Goal: Task Accomplishment & Management: Manage account settings

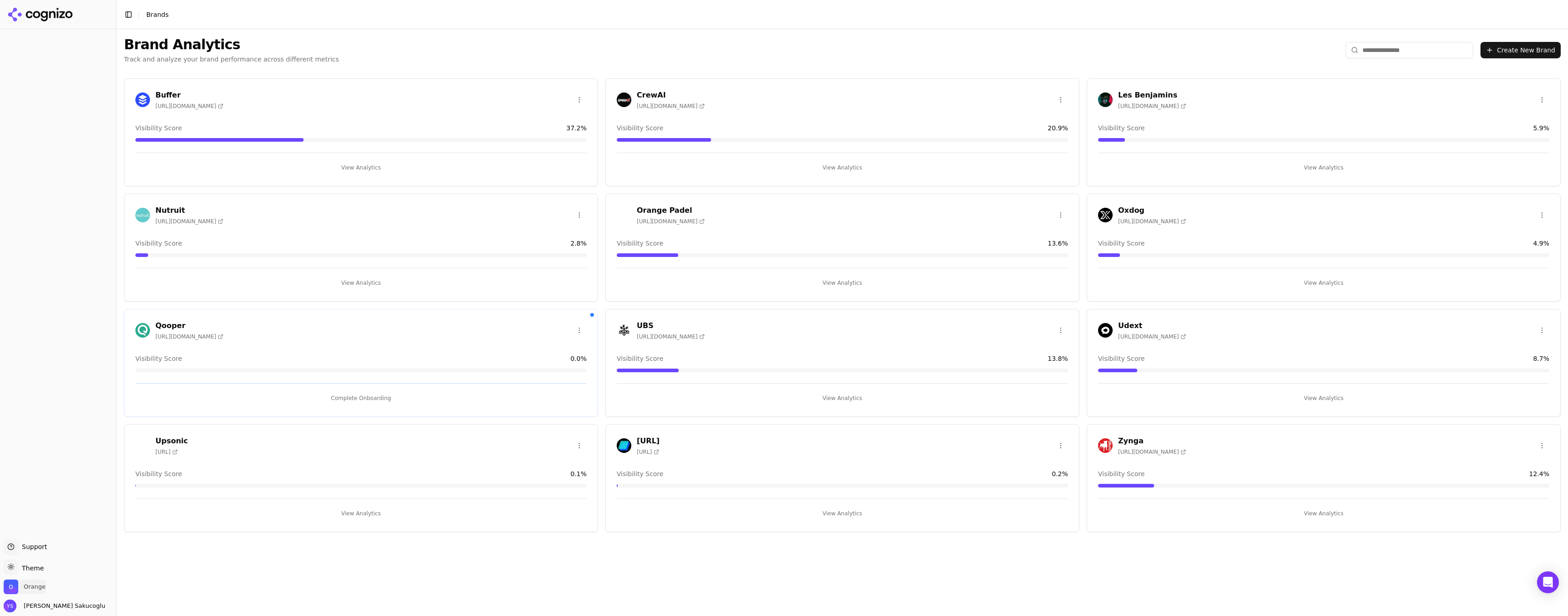
click at [28, 588] on span "Orange" at bounding box center [35, 587] width 22 height 8
click at [37, 561] on span "Admin" at bounding box center [43, 564] width 22 height 8
drag, startPoint x: 37, startPoint y: 561, endPoint x: 33, endPoint y: 553, distance: 8.9
click at [33, 553] on span "Orange Admin" at bounding box center [43, 561] width 22 height 16
click at [33, 553] on span "Orange" at bounding box center [43, 556] width 22 height 8
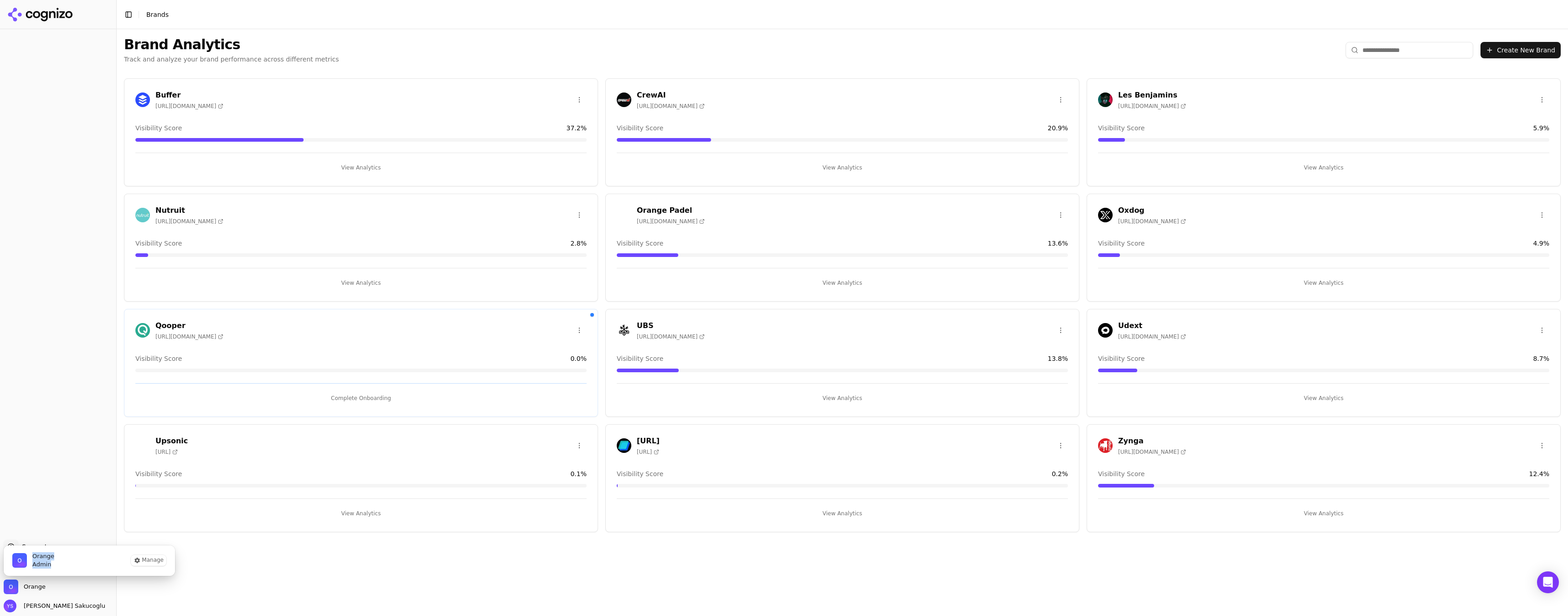
drag, startPoint x: 33, startPoint y: 553, endPoint x: 50, endPoint y: 566, distance: 21.4
click at [50, 566] on span "Orange Admin" at bounding box center [43, 561] width 22 height 16
click at [153, 559] on button "Manage" at bounding box center [149, 561] width 35 height 11
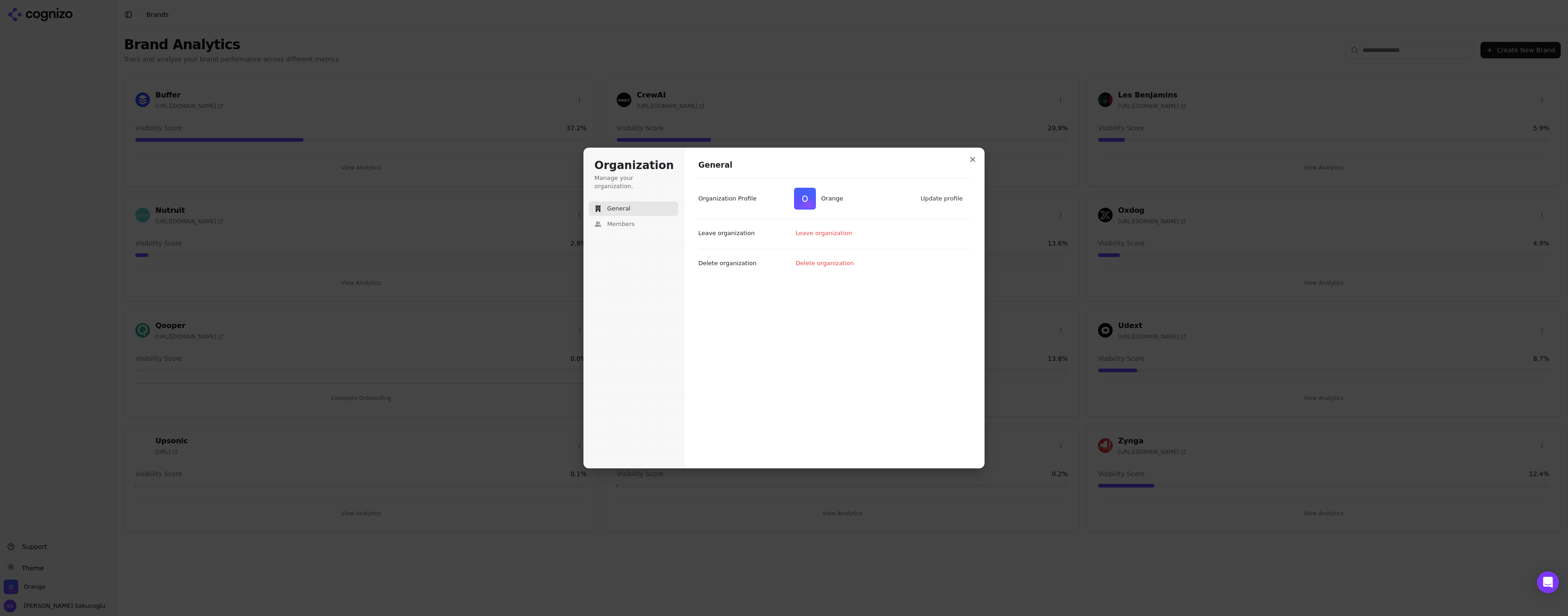
click at [738, 230] on p "Leave organization" at bounding box center [726, 233] width 57 height 8
drag, startPoint x: 738, startPoint y: 230, endPoint x: 855, endPoint y: 247, distance: 118.2
click at [855, 247] on div "Leave organization Leave organization" at bounding box center [834, 233] width 271 height 30
click at [622, 220] on span "Members" at bounding box center [620, 224] width 27 height 8
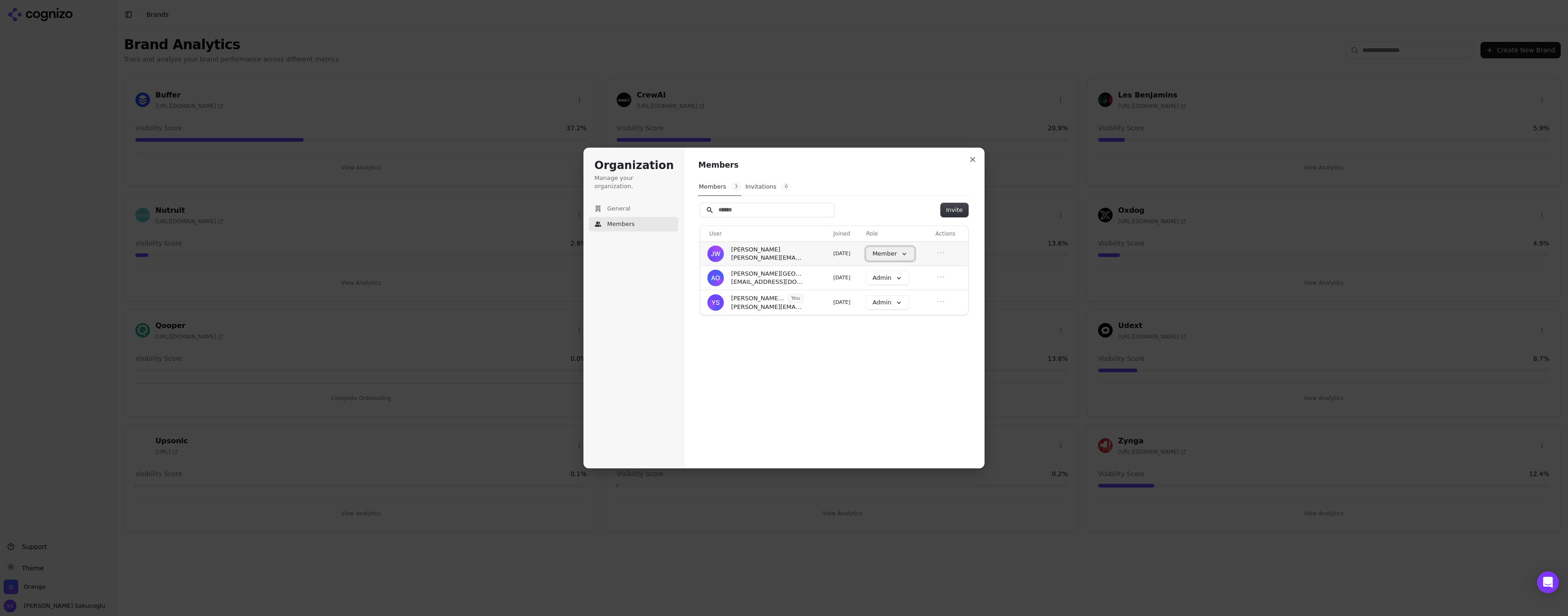
click at [897, 252] on button "Member" at bounding box center [890, 254] width 48 height 13
click at [876, 374] on div "Members Members 3 Invitations 0 Invite User Joined Role Actions Joe Watkins joe…" at bounding box center [834, 308] width 301 height 322
click at [759, 187] on button "Invitations 0" at bounding box center [768, 187] width 46 height 17
click at [718, 189] on button "Members 3" at bounding box center [719, 187] width 43 height 17
click at [973, 155] on button "Close modal" at bounding box center [973, 159] width 16 height 16
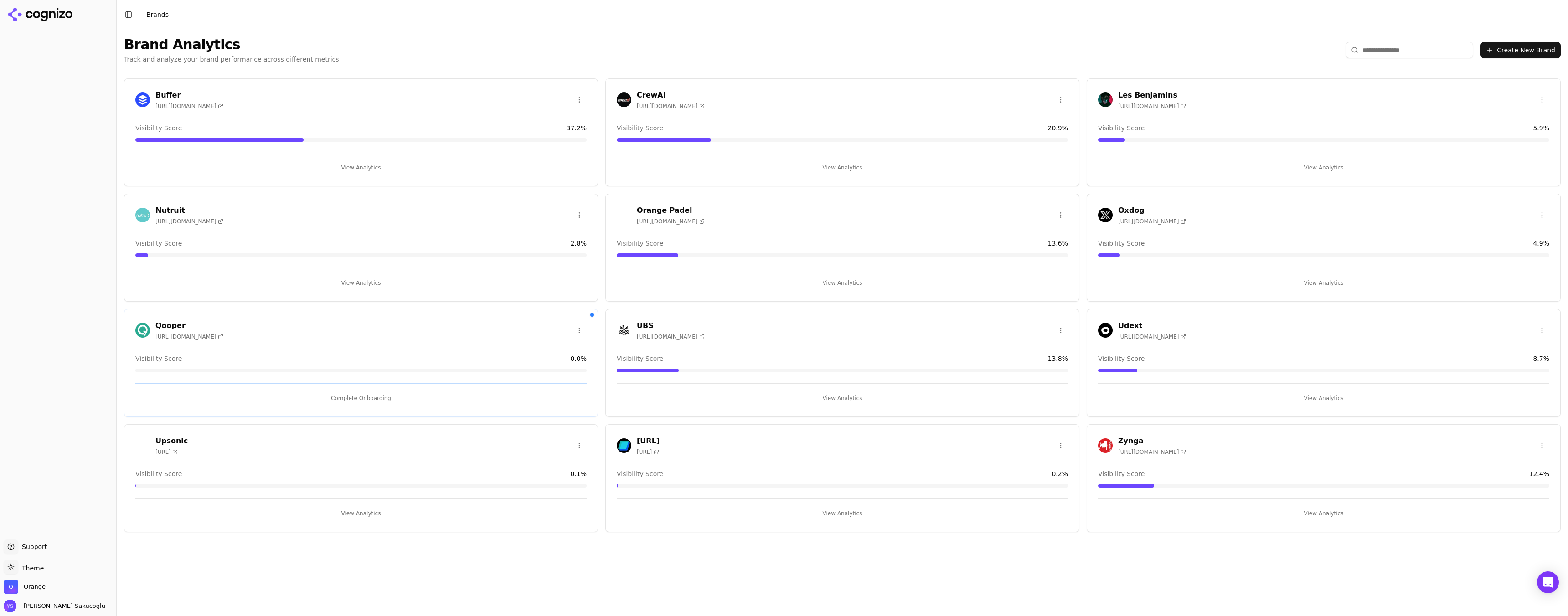
click at [41, 614] on div "Support Support Toggle theme Theme Orange Yarkin Sakucoglu" at bounding box center [58, 576] width 116 height 80
click at [50, 604] on span "Yarkin Sakucoglu" at bounding box center [63, 606] width 85 height 8
click at [58, 550] on button "Manage account" at bounding box center [89, 561] width 172 height 23
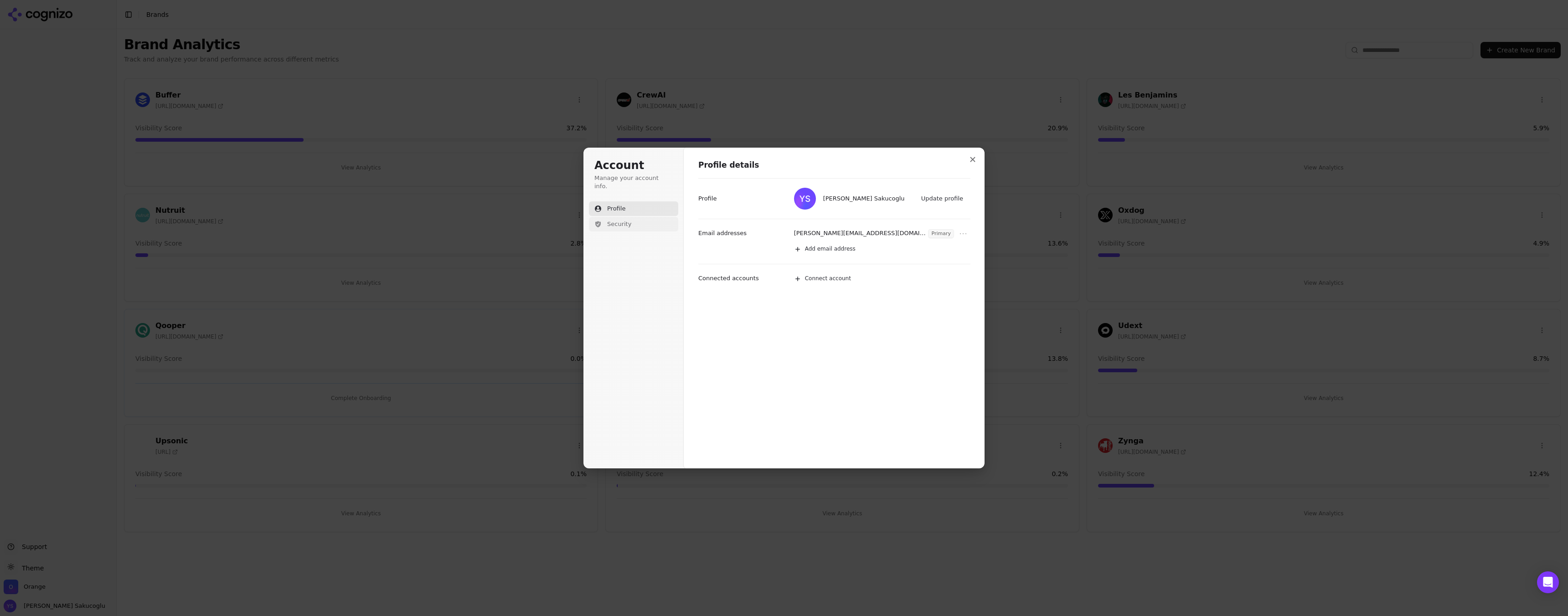
click at [621, 220] on span "Security" at bounding box center [619, 224] width 24 height 8
click at [867, 221] on span "This device" at bounding box center [867, 222] width 33 height 8
click at [705, 222] on p "Active devices" at bounding box center [719, 222] width 43 height 8
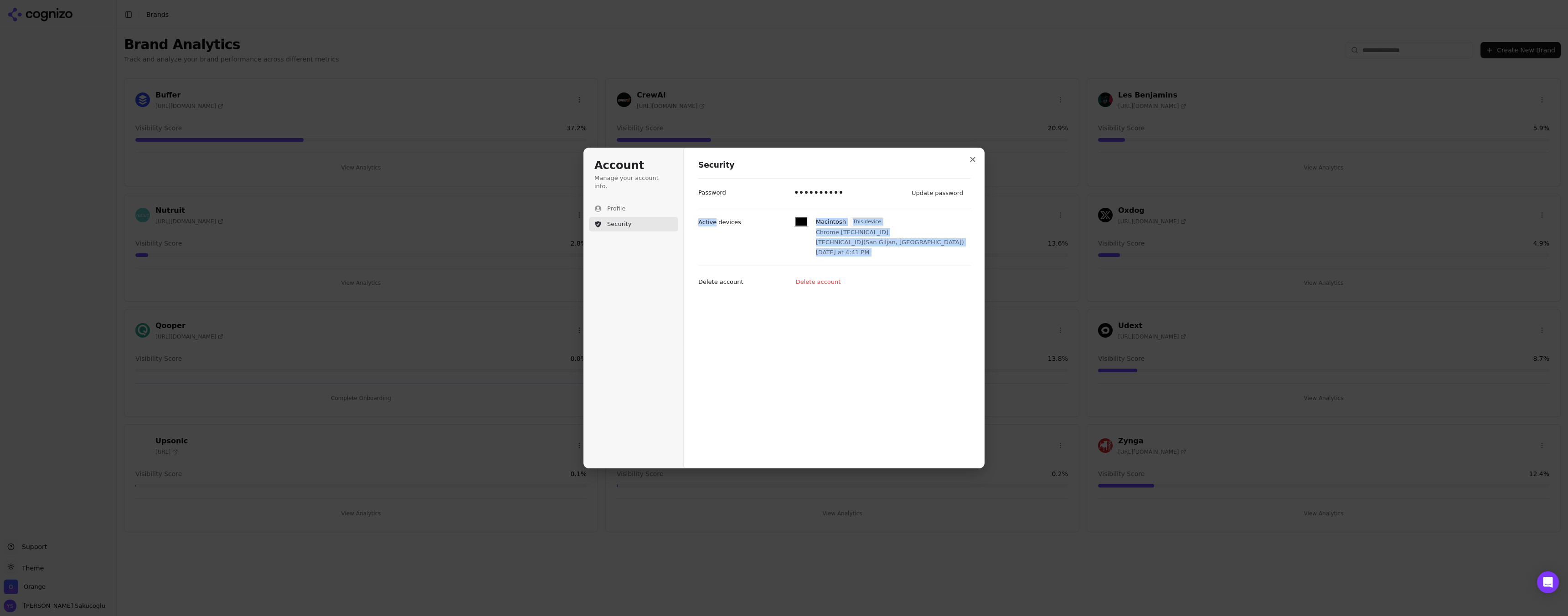
drag, startPoint x: 705, startPoint y: 222, endPoint x: 809, endPoint y: 219, distance: 104.0
click at [809, 219] on div "Macintosh This device Chrome 139.0.0.0 46.11.222.32 ( San Ġiljan, MT ) Today at…" at bounding box center [834, 236] width 272 height 58
click at [821, 219] on p "Macintosh" at bounding box center [830, 222] width 30 height 8
drag, startPoint x: 821, startPoint y: 219, endPoint x: 876, endPoint y: 256, distance: 66.3
click at [876, 256] on div "Macintosh This device Chrome 139.0.0.0 46.11.222.32 ( San Ġiljan, MT ) Today at…" at bounding box center [889, 237] width 148 height 39
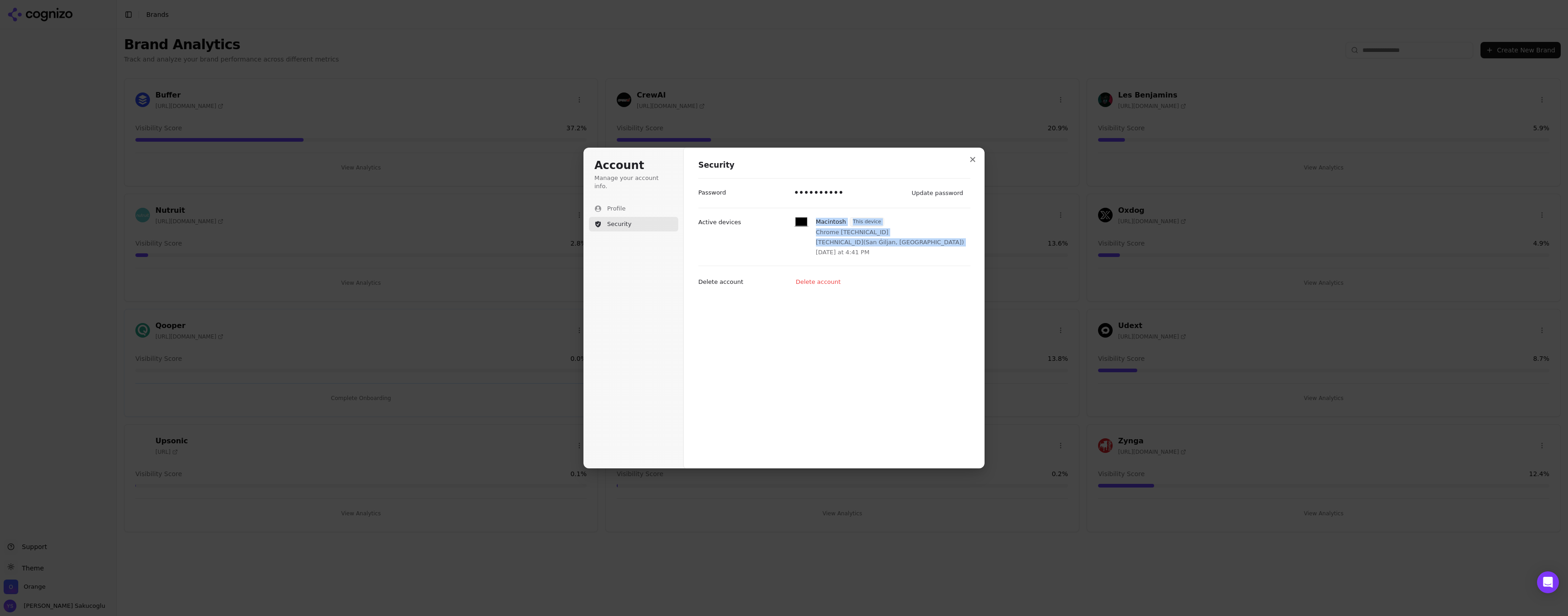
click at [876, 256] on div "Macintosh This device Chrome 139.0.0.0 46.11.222.32 ( San Ġiljan, MT ) Today at…" at bounding box center [889, 237] width 148 height 39
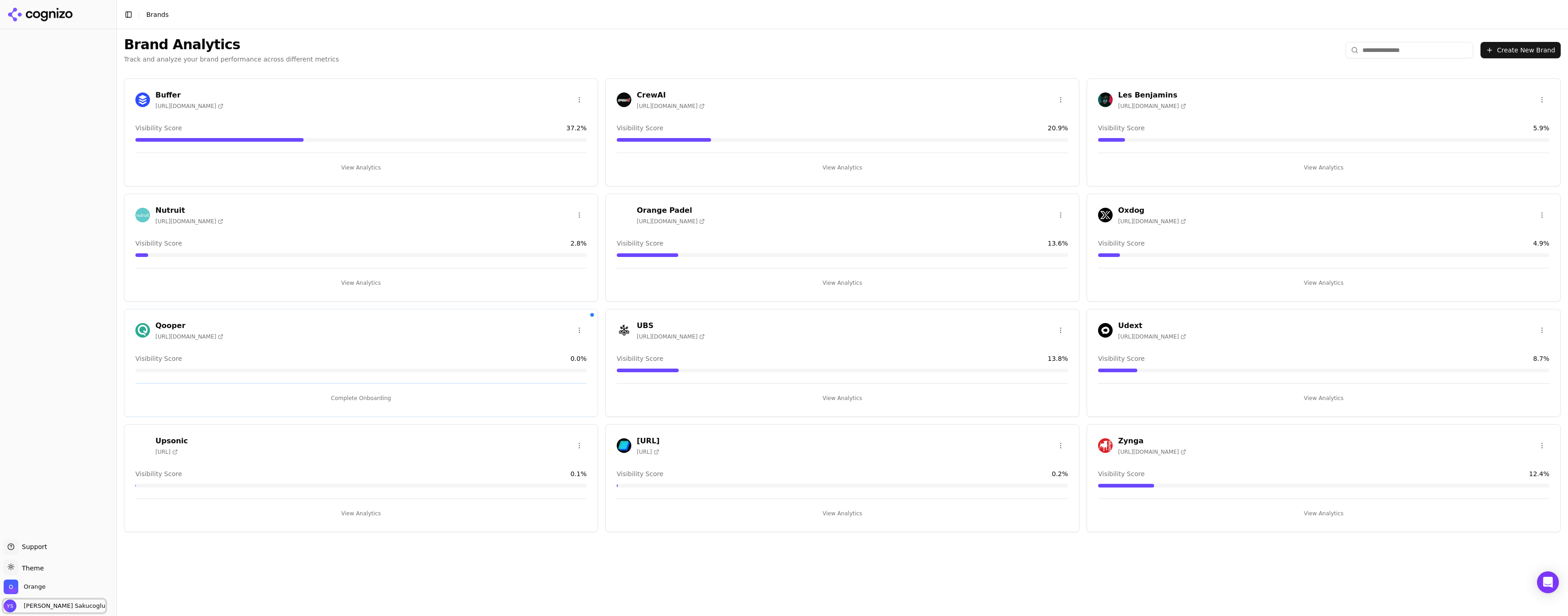
click at [41, 609] on span "Yarkin Sakucoglu" at bounding box center [63, 606] width 85 height 8
click at [85, 581] on button "Sign out" at bounding box center [89, 584] width 172 height 23
